Goal: Task Accomplishment & Management: Manage account settings

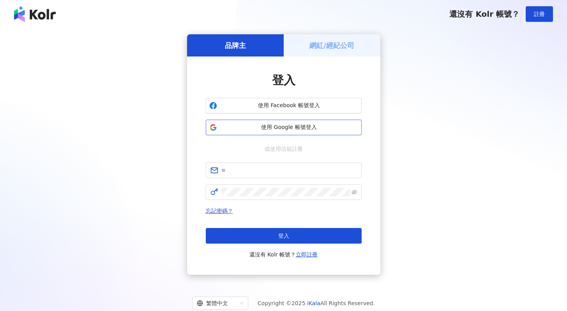
click at [283, 125] on span "使用 Google 帳號登入" at bounding box center [289, 128] width 138 height 8
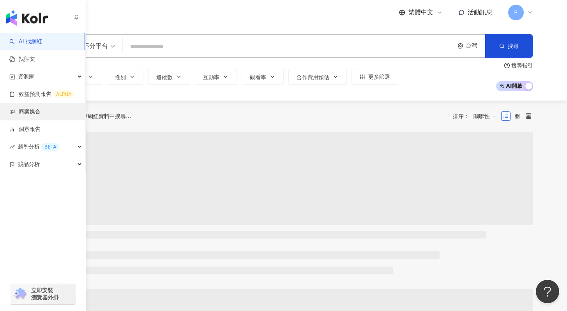
click at [34, 115] on link "商案媒合" at bounding box center [24, 112] width 31 height 8
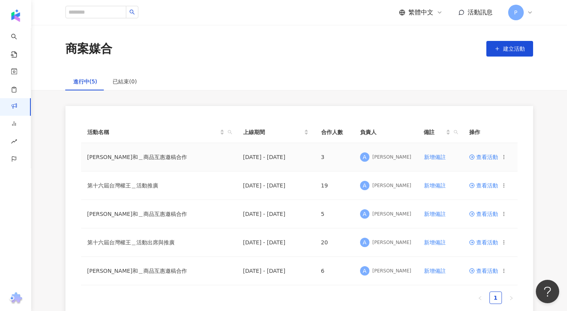
click at [485, 154] on span "查看活動" at bounding box center [483, 156] width 29 height 5
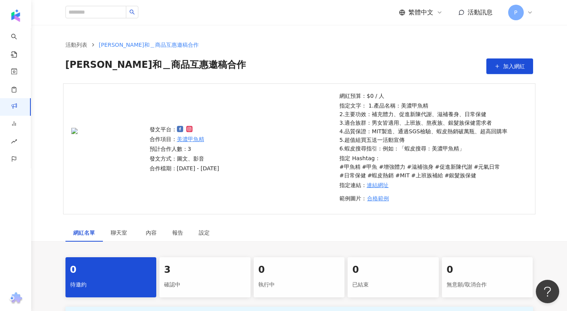
click at [529, 11] on icon at bounding box center [530, 12] width 6 height 6
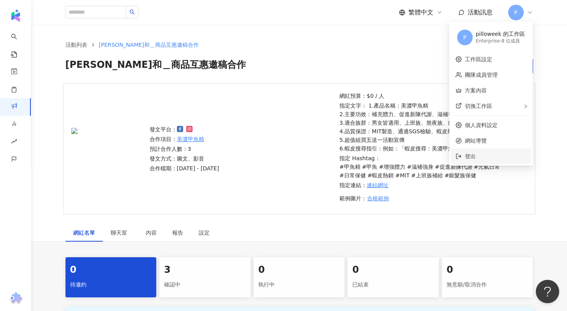
click at [459, 152] on li "登出" at bounding box center [491, 156] width 80 height 16
